Goal: Task Accomplishment & Management: Manage account settings

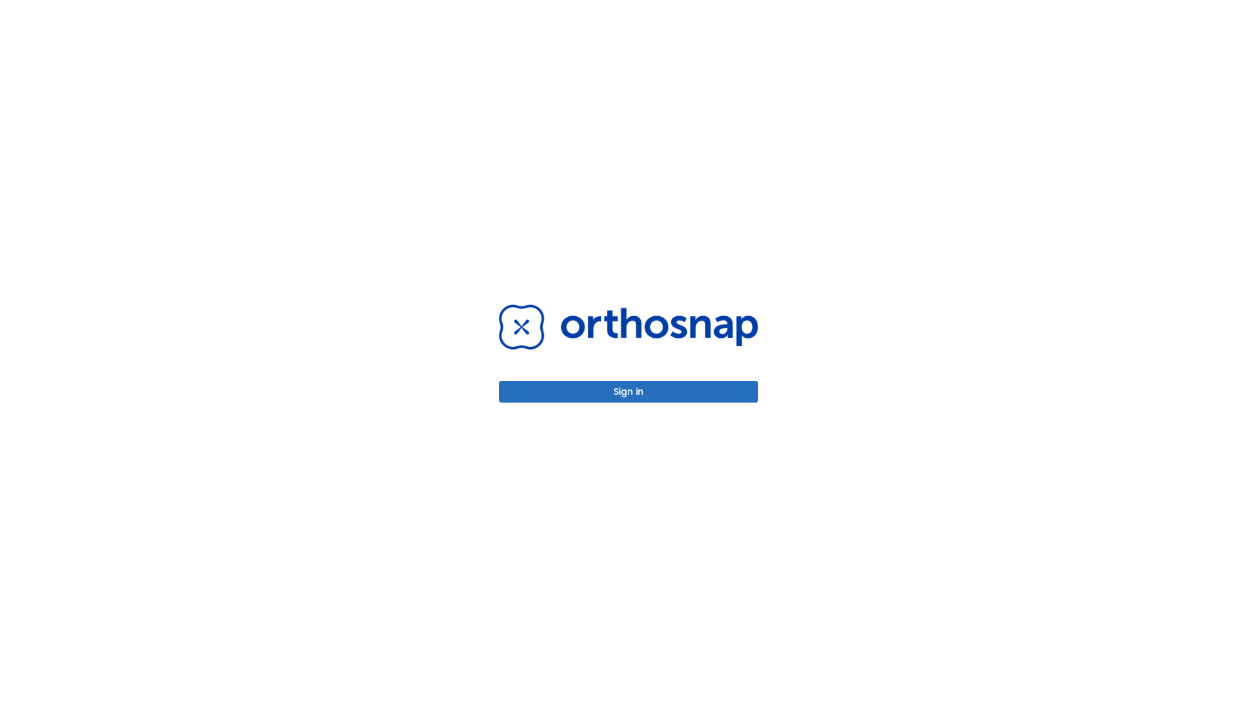
click at [628, 391] on button "Sign in" at bounding box center [628, 392] width 259 height 22
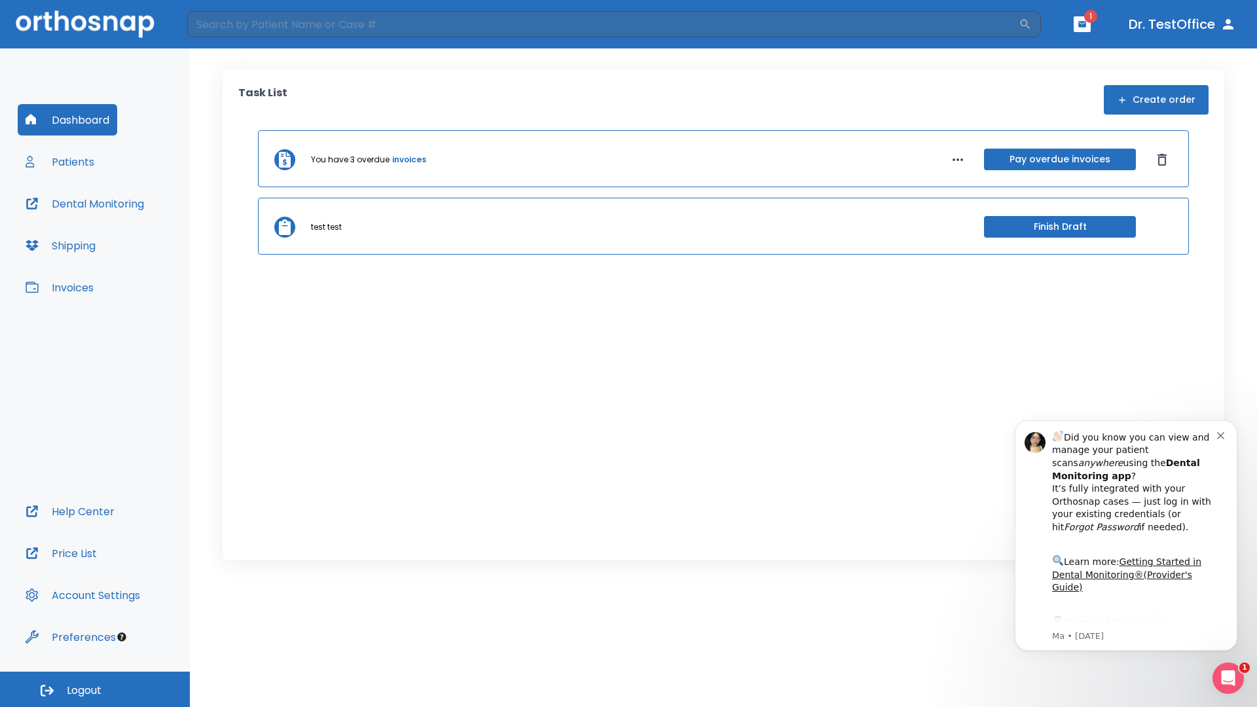
click at [95, 689] on span "Logout" at bounding box center [84, 690] width 35 height 14
